Goal: Task Accomplishment & Management: Manage account settings

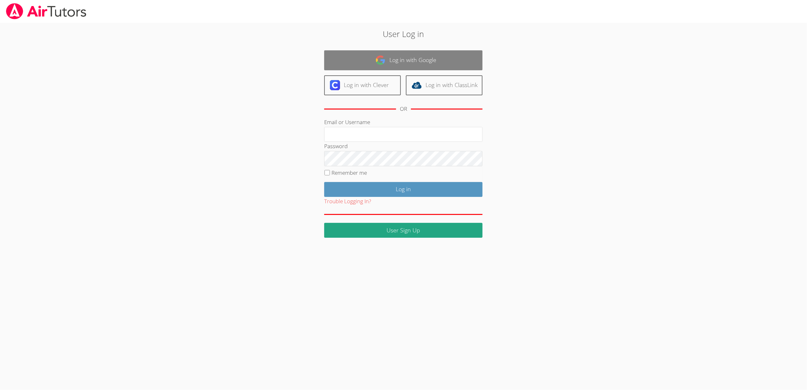
type input "[EMAIL_ADDRESS][DOMAIN_NAME]"
click at [431, 62] on link "Log in with Google" at bounding box center [403, 60] width 158 height 20
